Goal: Task Accomplishment & Management: Use online tool/utility

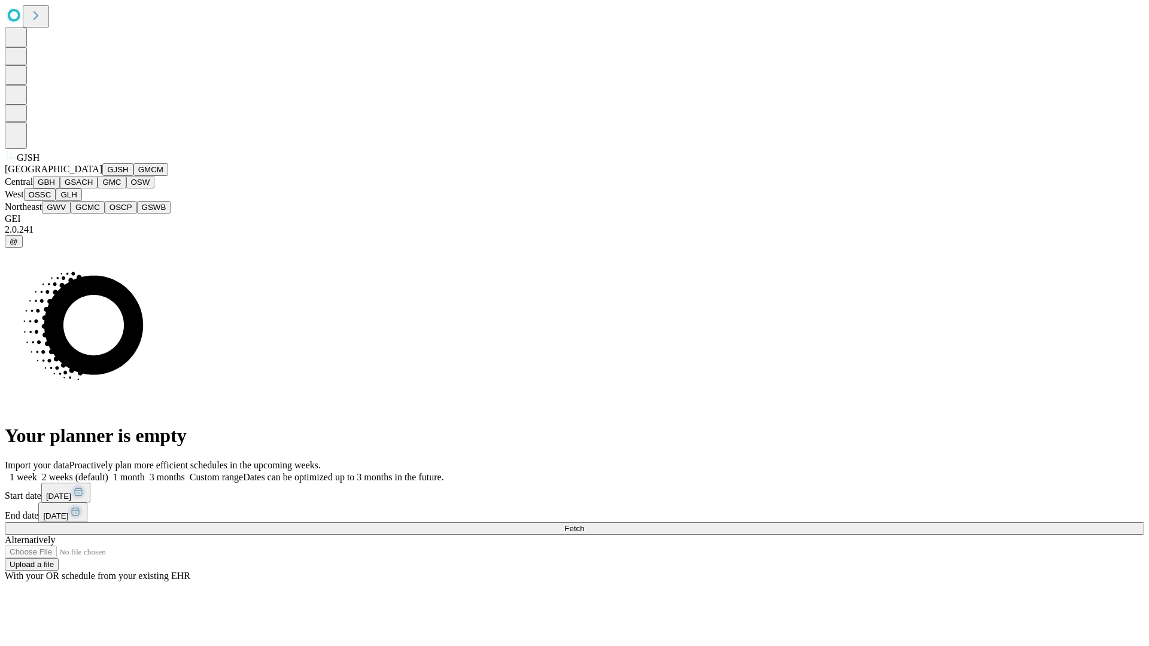
click at [102, 176] on button "GJSH" at bounding box center [117, 169] width 31 height 13
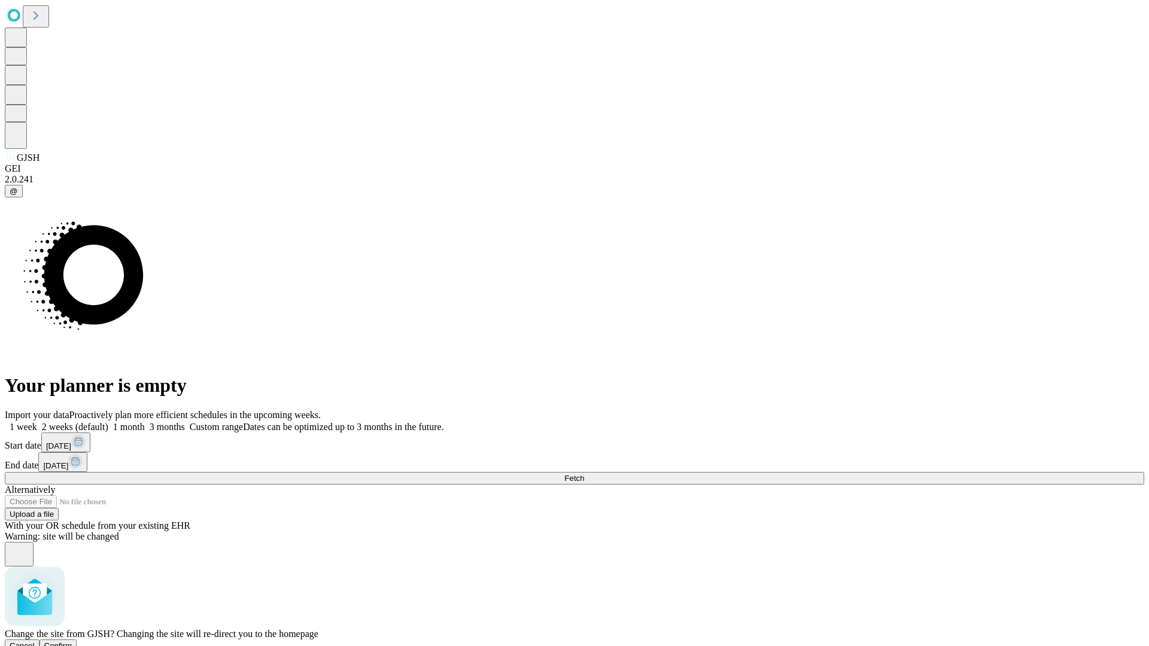
click at [72, 641] on span "Confirm" at bounding box center [58, 645] width 28 height 9
click at [145, 422] on label "1 month" at bounding box center [126, 427] width 36 height 10
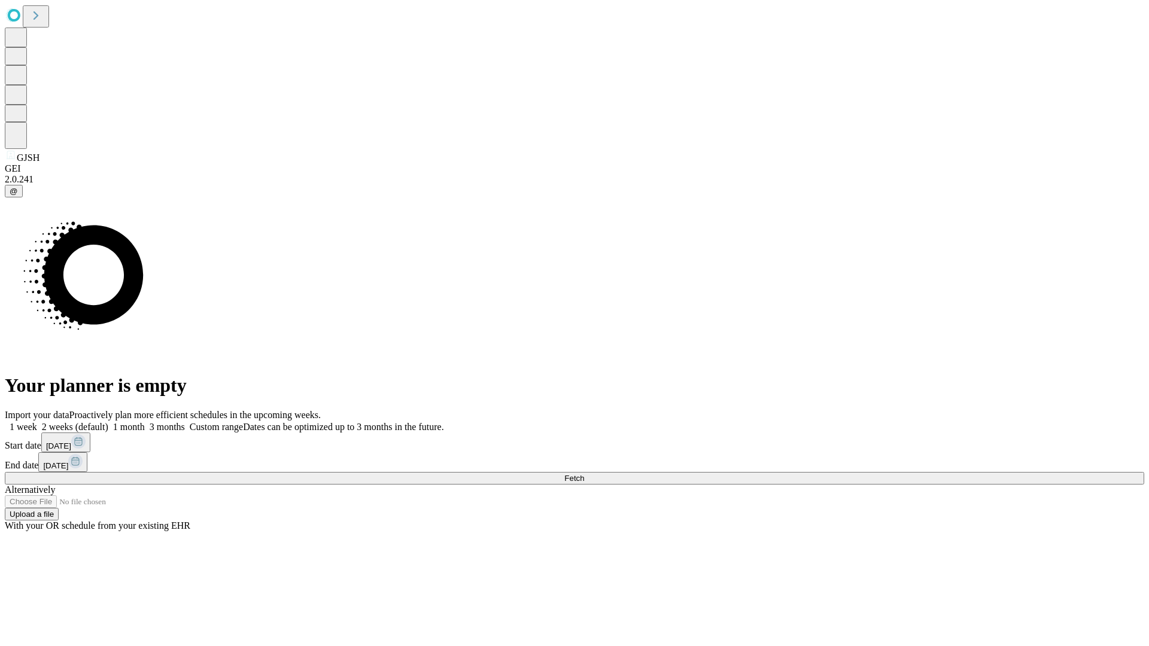
click at [584, 474] on span "Fetch" at bounding box center [574, 478] width 20 height 9
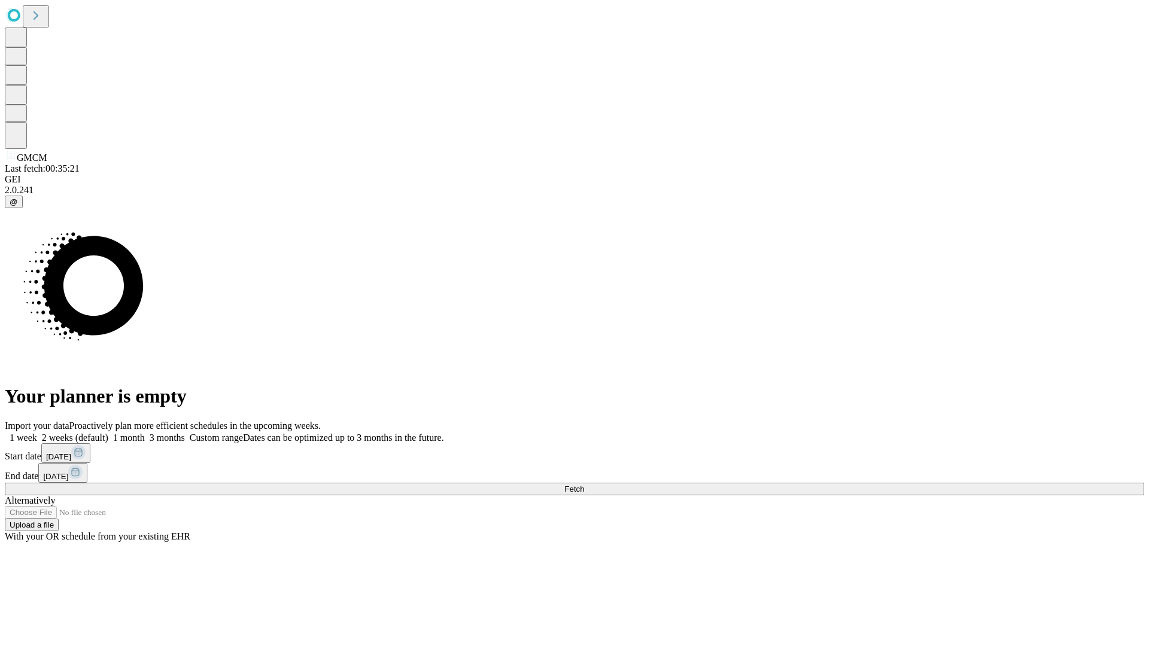
click at [145, 433] on label "1 month" at bounding box center [126, 438] width 36 height 10
click at [584, 485] on span "Fetch" at bounding box center [574, 489] width 20 height 9
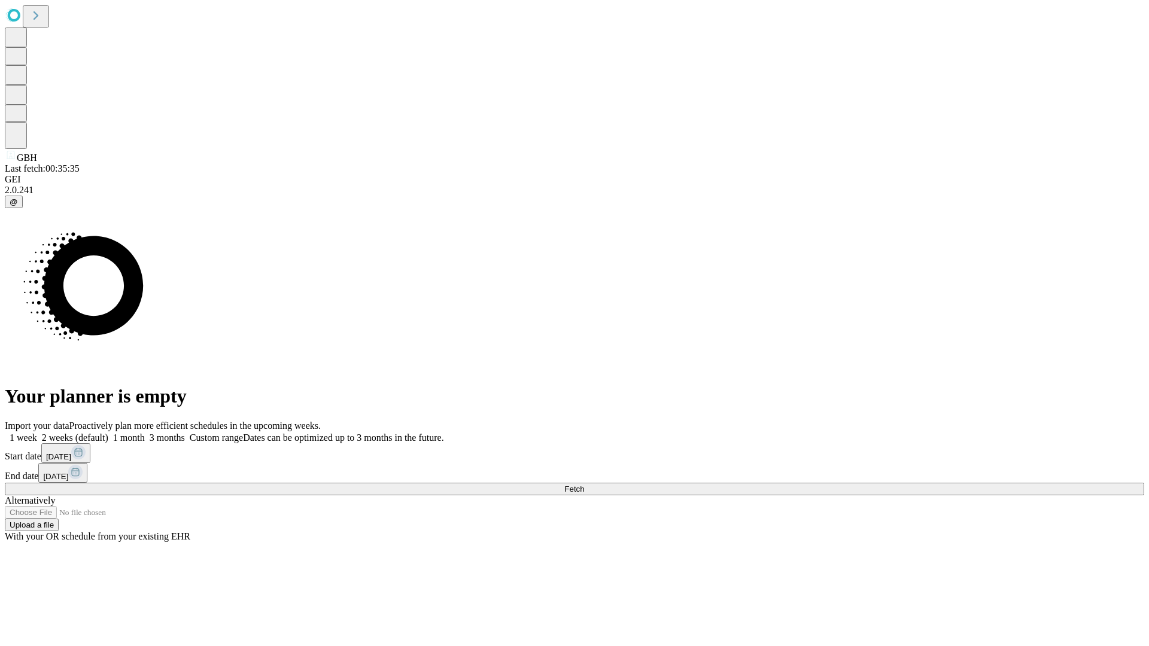
click at [145, 433] on label "1 month" at bounding box center [126, 438] width 36 height 10
click at [584, 485] on span "Fetch" at bounding box center [574, 489] width 20 height 9
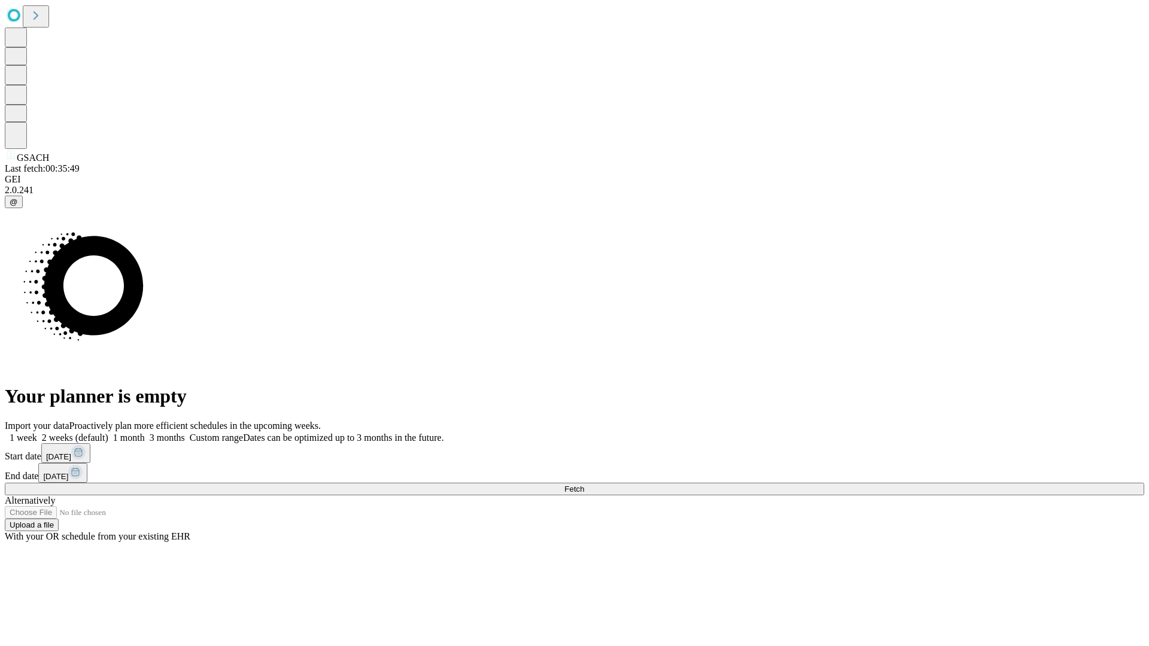
click at [584, 485] on span "Fetch" at bounding box center [574, 489] width 20 height 9
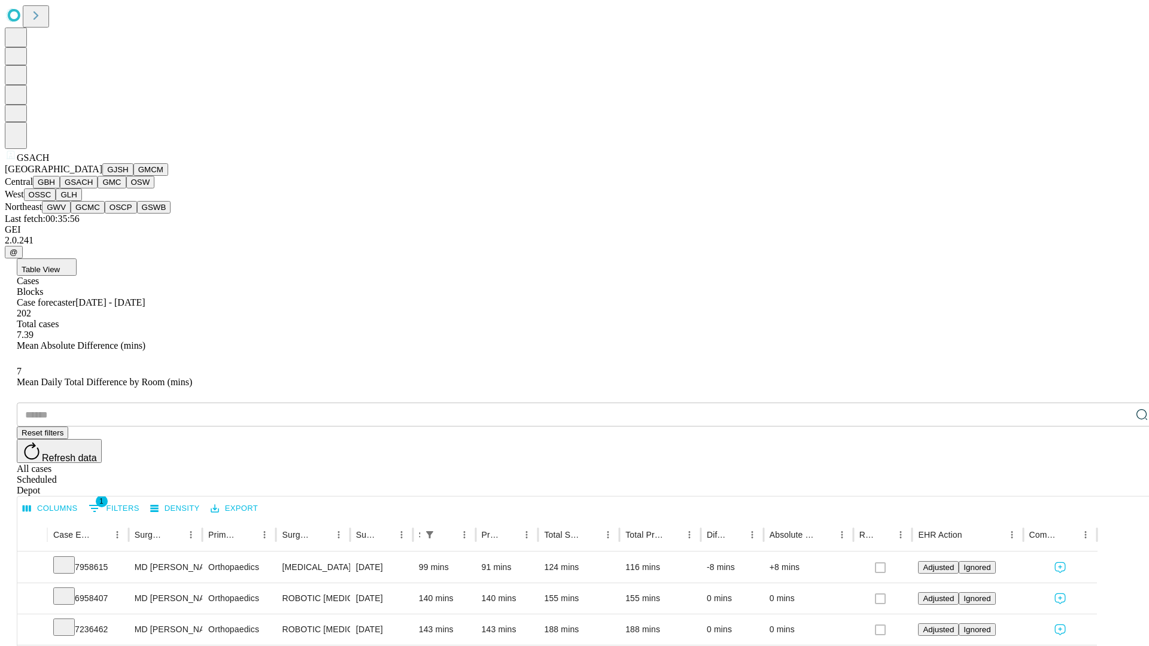
click at [98, 188] on button "GMC" at bounding box center [112, 182] width 28 height 13
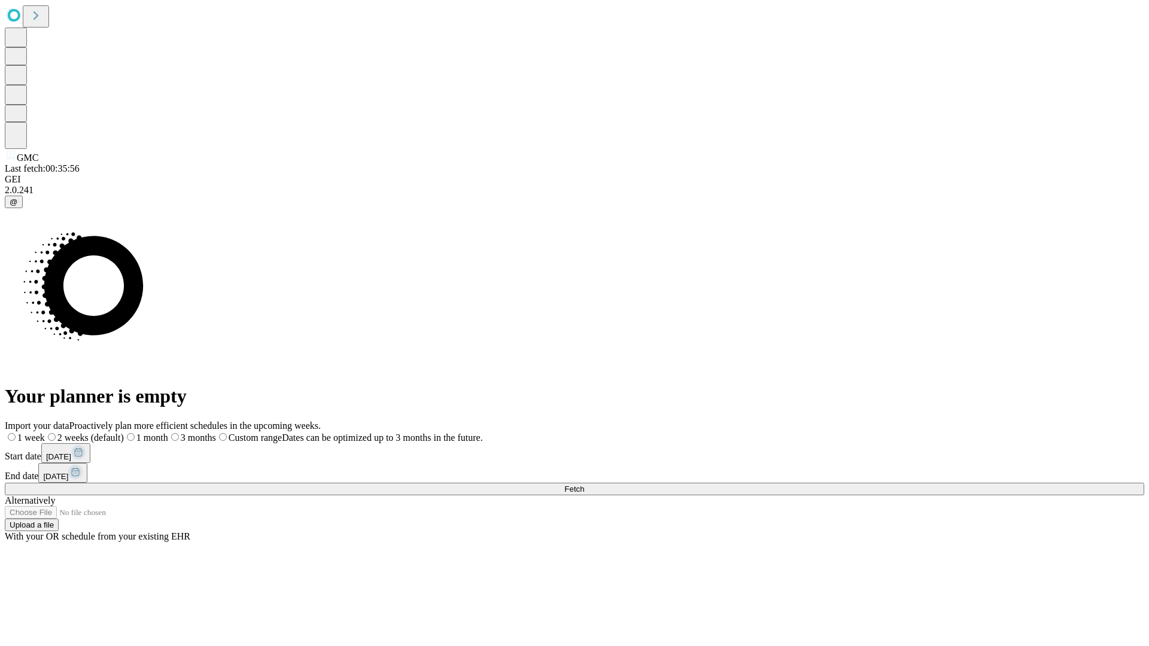
click at [168, 433] on label "1 month" at bounding box center [146, 438] width 44 height 10
click at [584, 485] on span "Fetch" at bounding box center [574, 489] width 20 height 9
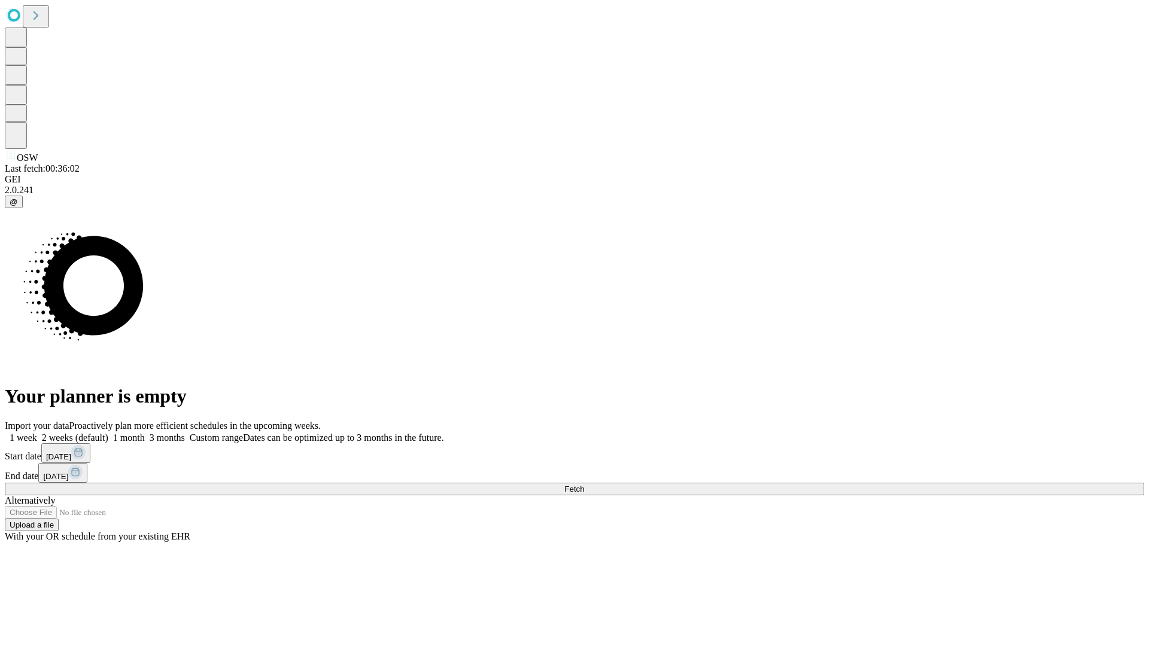
click at [145, 433] on label "1 month" at bounding box center [126, 438] width 36 height 10
click at [584, 485] on span "Fetch" at bounding box center [574, 489] width 20 height 9
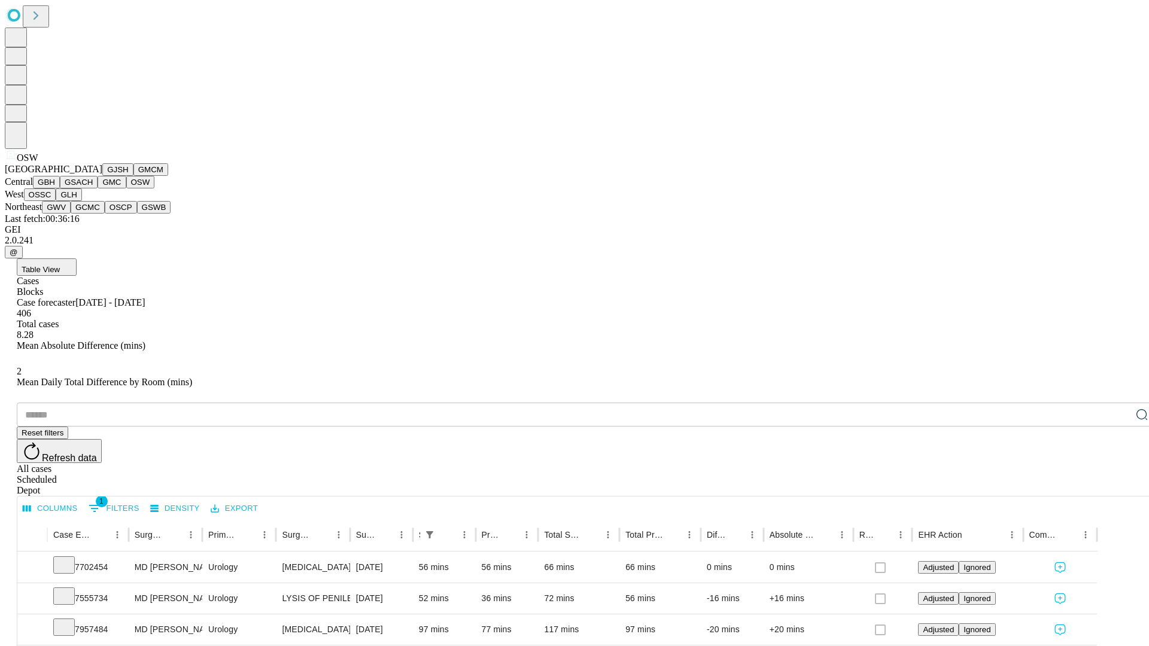
click at [56, 201] on button "OSSC" at bounding box center [40, 194] width 32 height 13
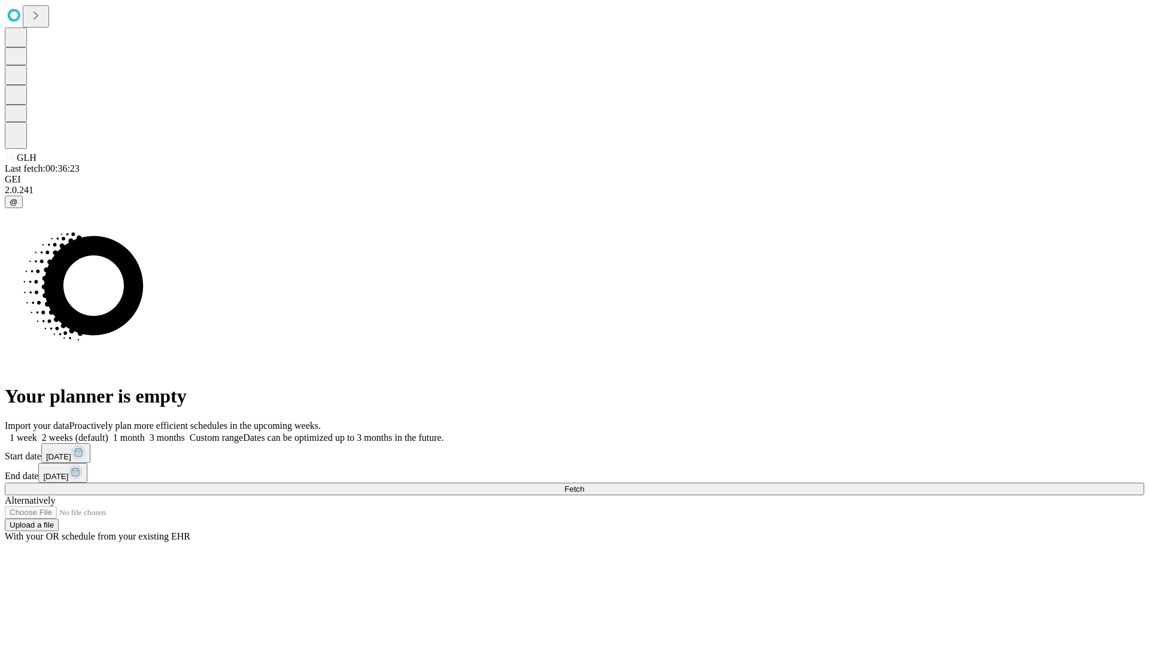
click at [145, 433] on label "1 month" at bounding box center [126, 438] width 36 height 10
click at [584, 485] on span "Fetch" at bounding box center [574, 489] width 20 height 9
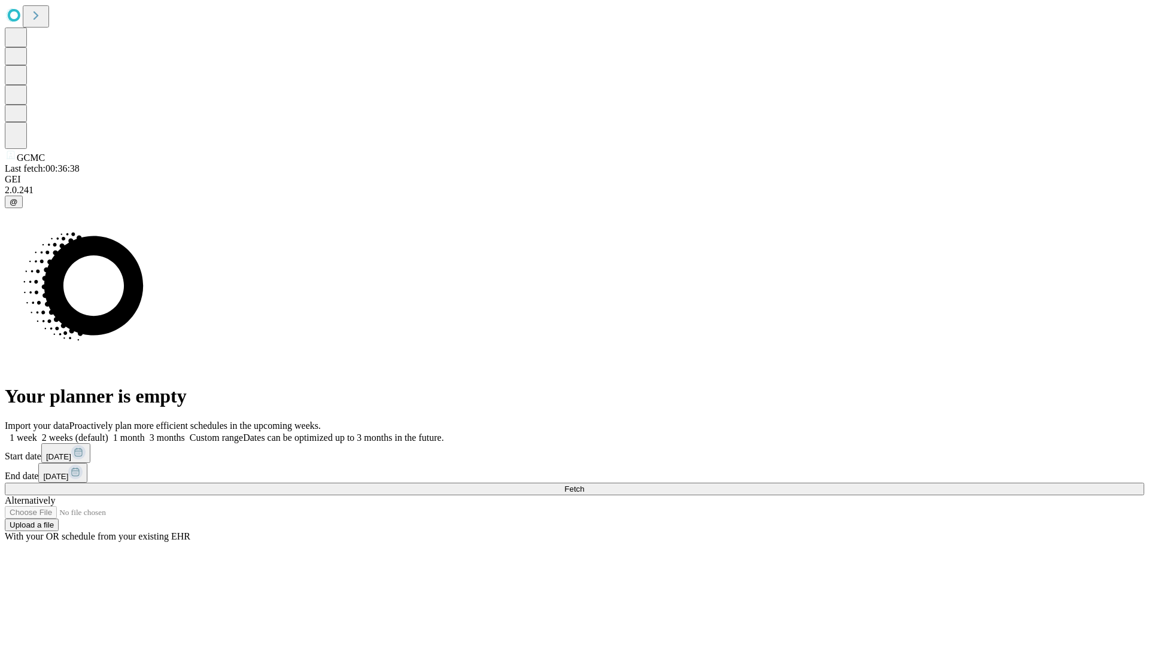
click at [145, 433] on label "1 month" at bounding box center [126, 438] width 36 height 10
click at [584, 485] on span "Fetch" at bounding box center [574, 489] width 20 height 9
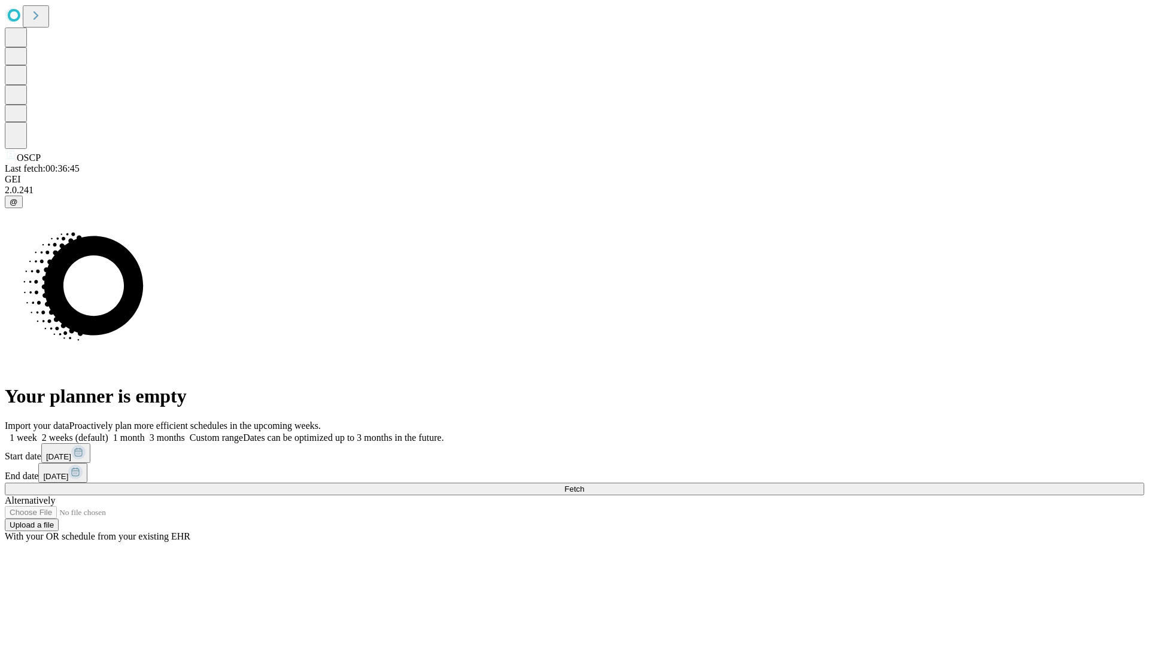
click at [584, 485] on span "Fetch" at bounding box center [574, 489] width 20 height 9
